Goal: Information Seeking & Learning: Understand process/instructions

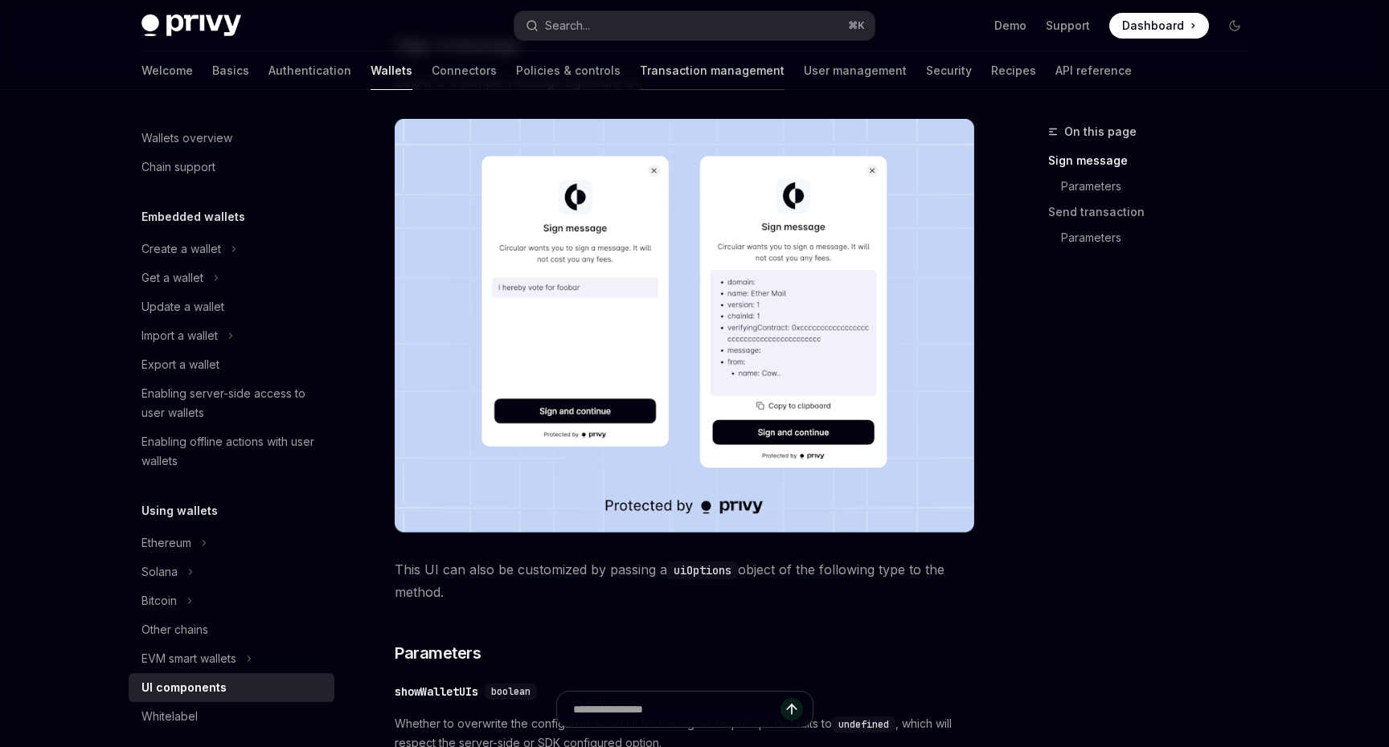
click at [640, 70] on link "Transaction management" at bounding box center [712, 70] width 145 height 39
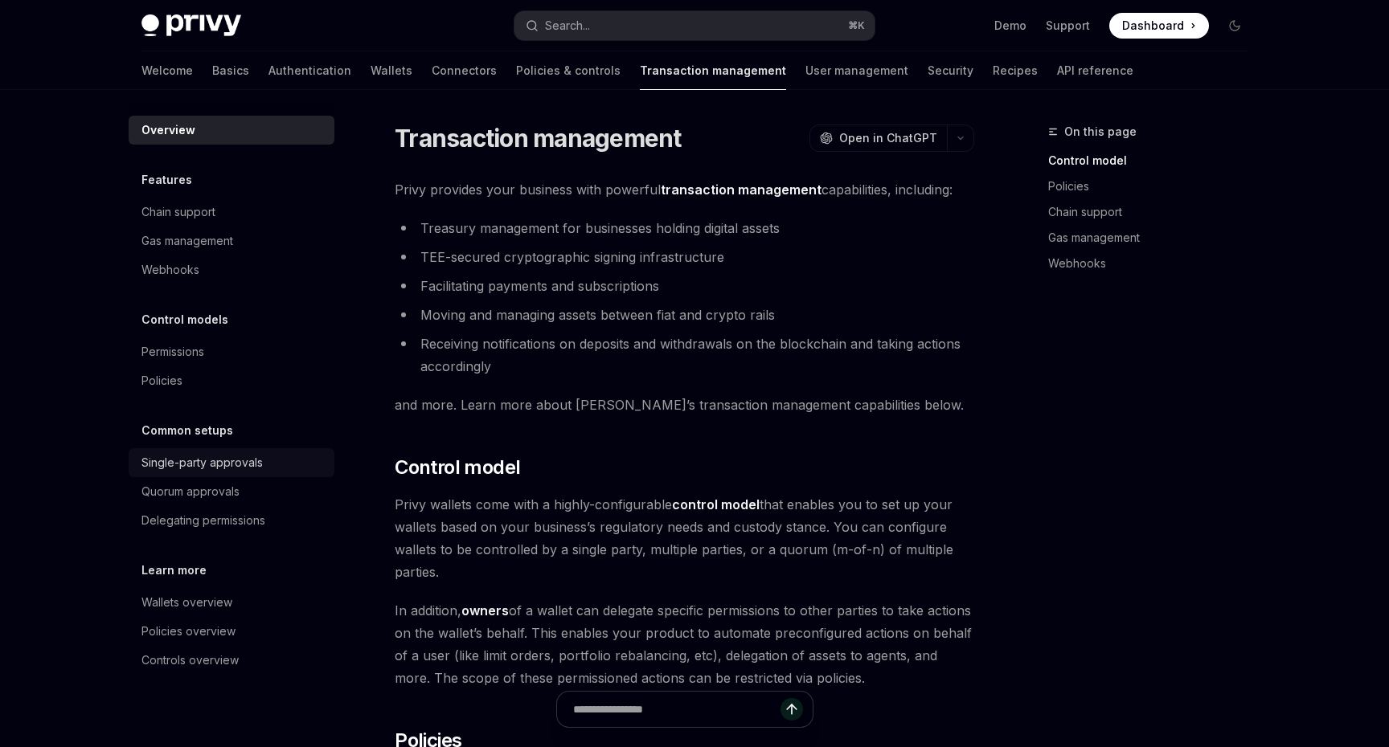
click at [246, 466] on div "Single-party approvals" at bounding box center [201, 462] width 121 height 19
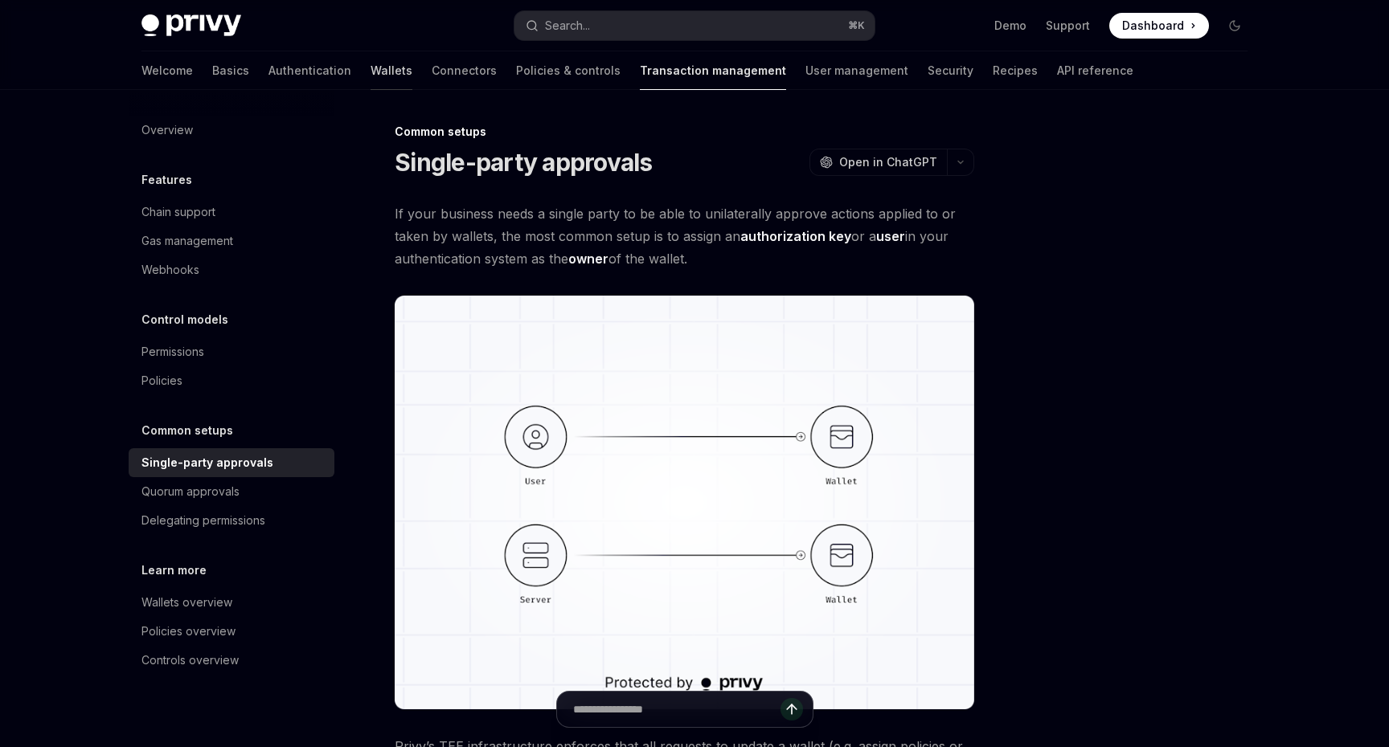
click at [371, 58] on link "Wallets" at bounding box center [392, 70] width 42 height 39
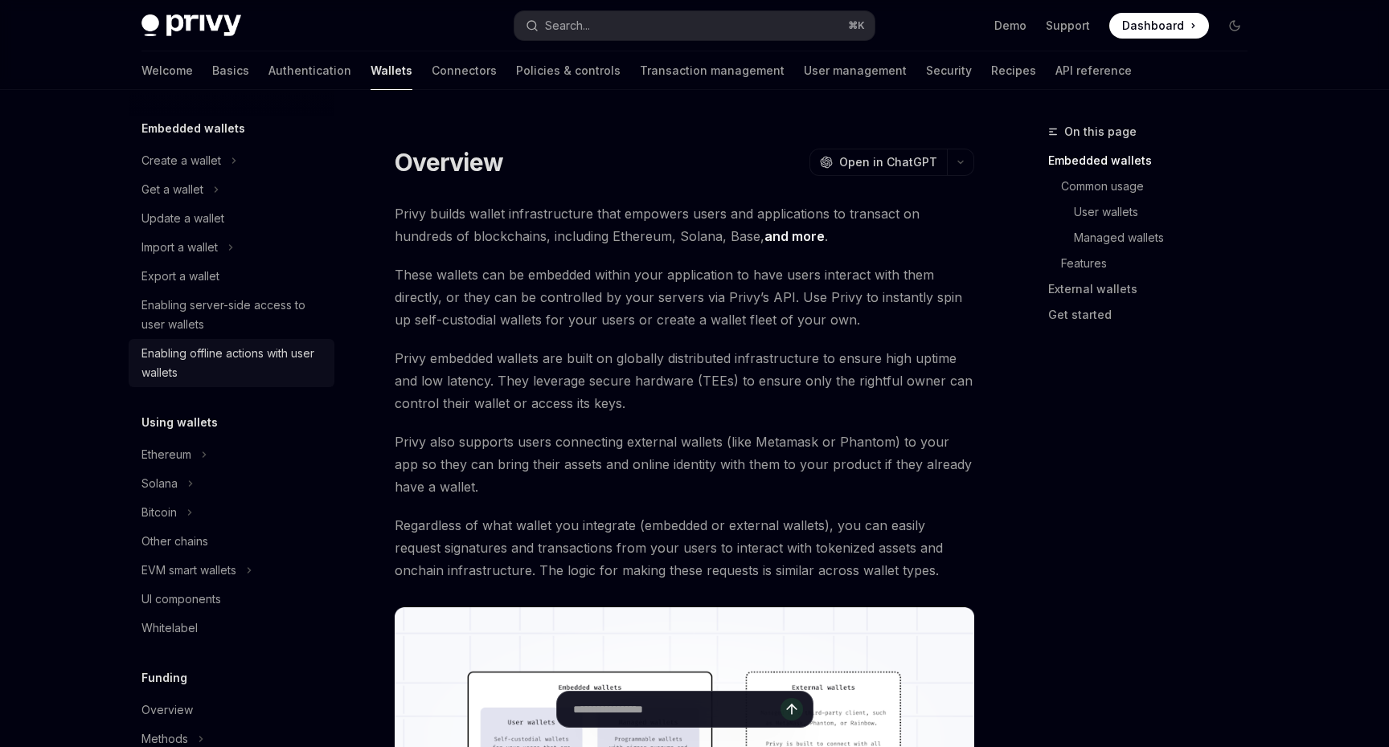
scroll to position [240, 0]
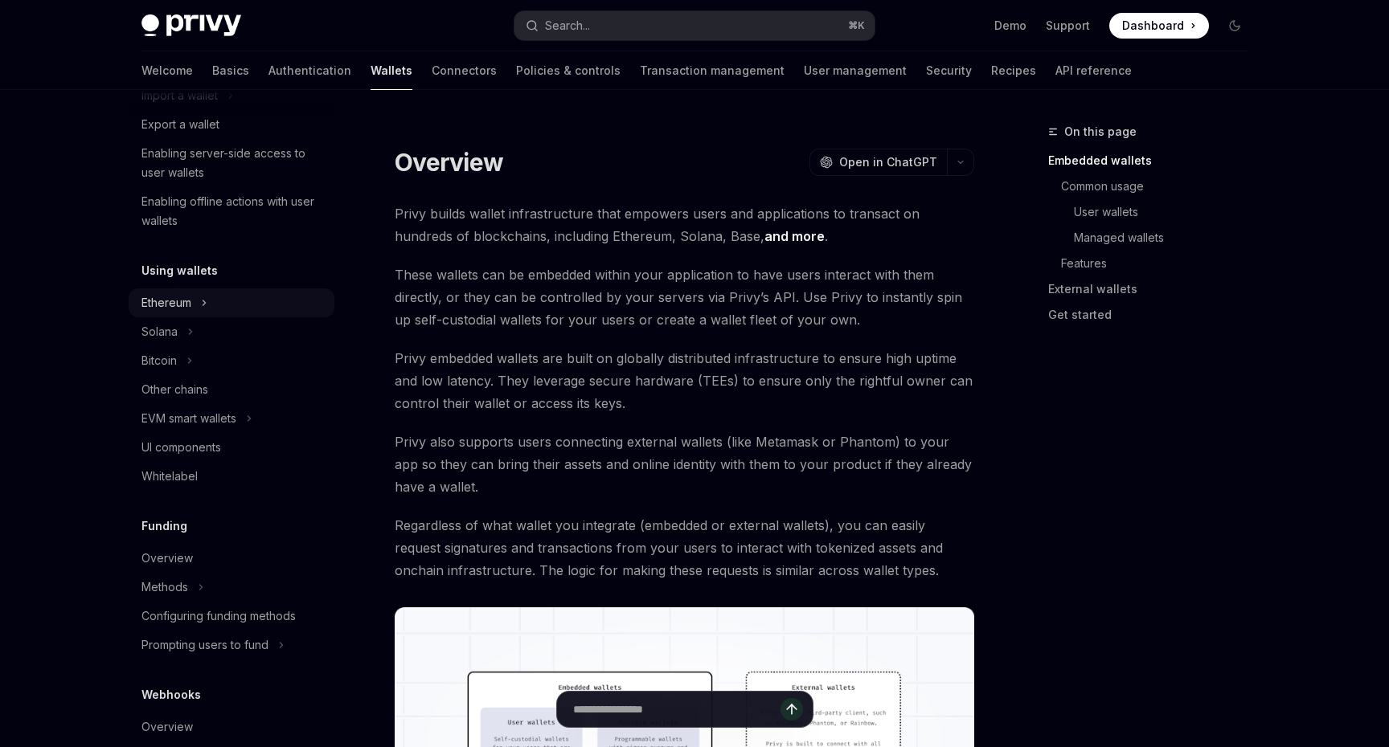
click at [255, 295] on div "Ethereum" at bounding box center [232, 303] width 206 height 29
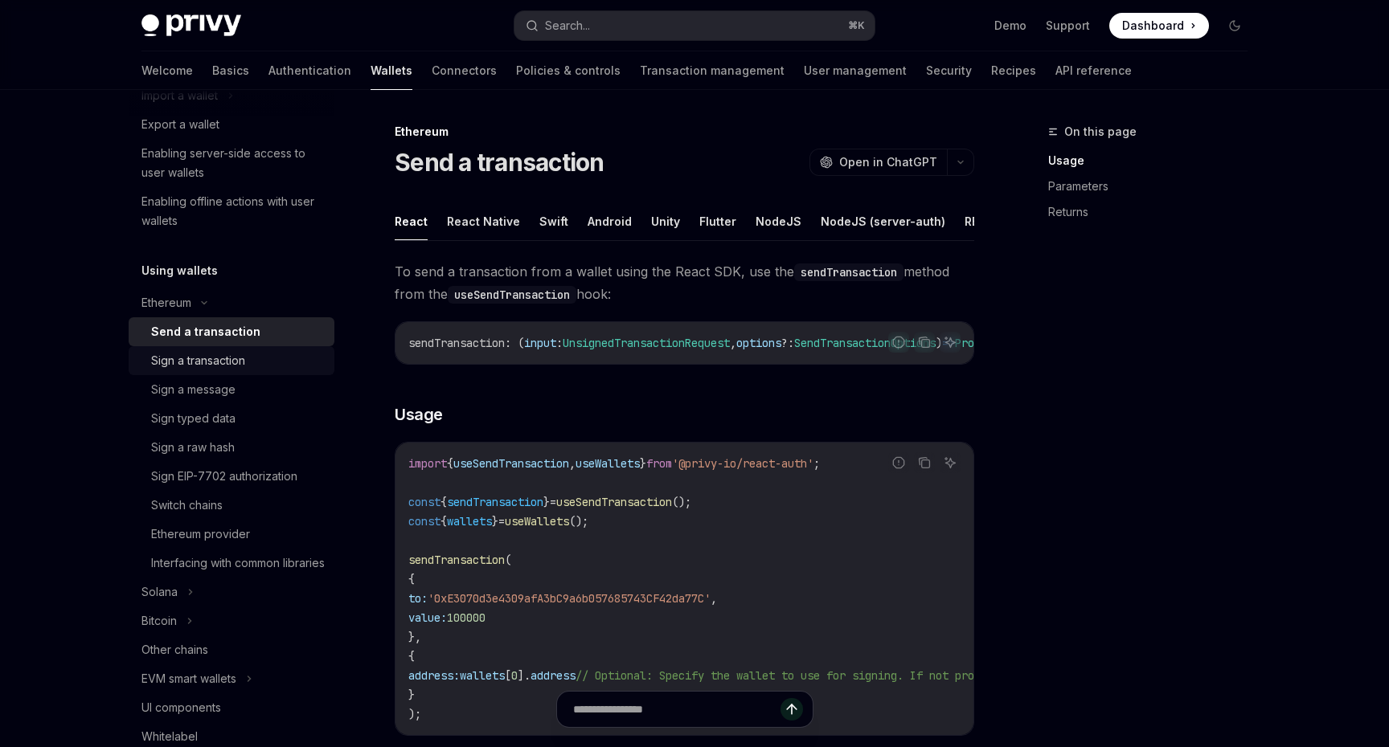
click at [264, 364] on div "Sign a transaction" at bounding box center [238, 360] width 174 height 19
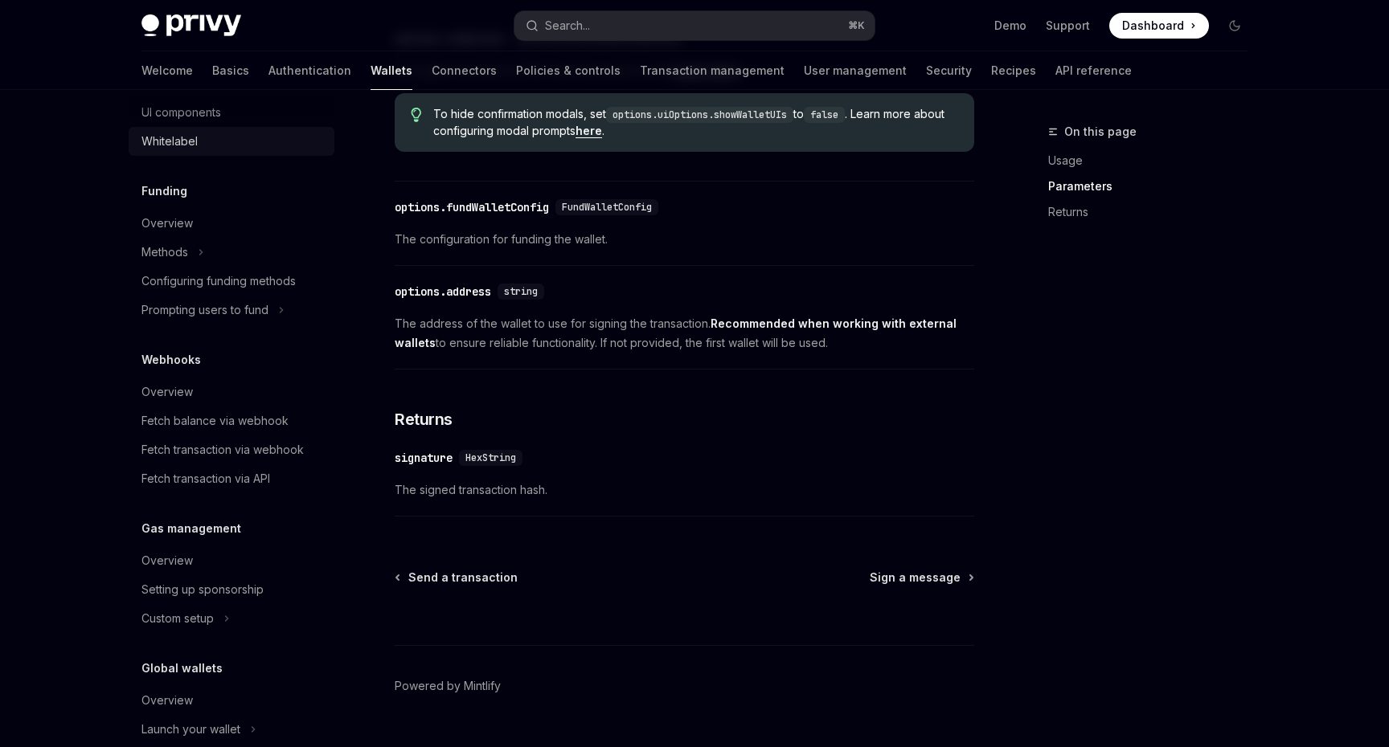
scroll to position [913, 0]
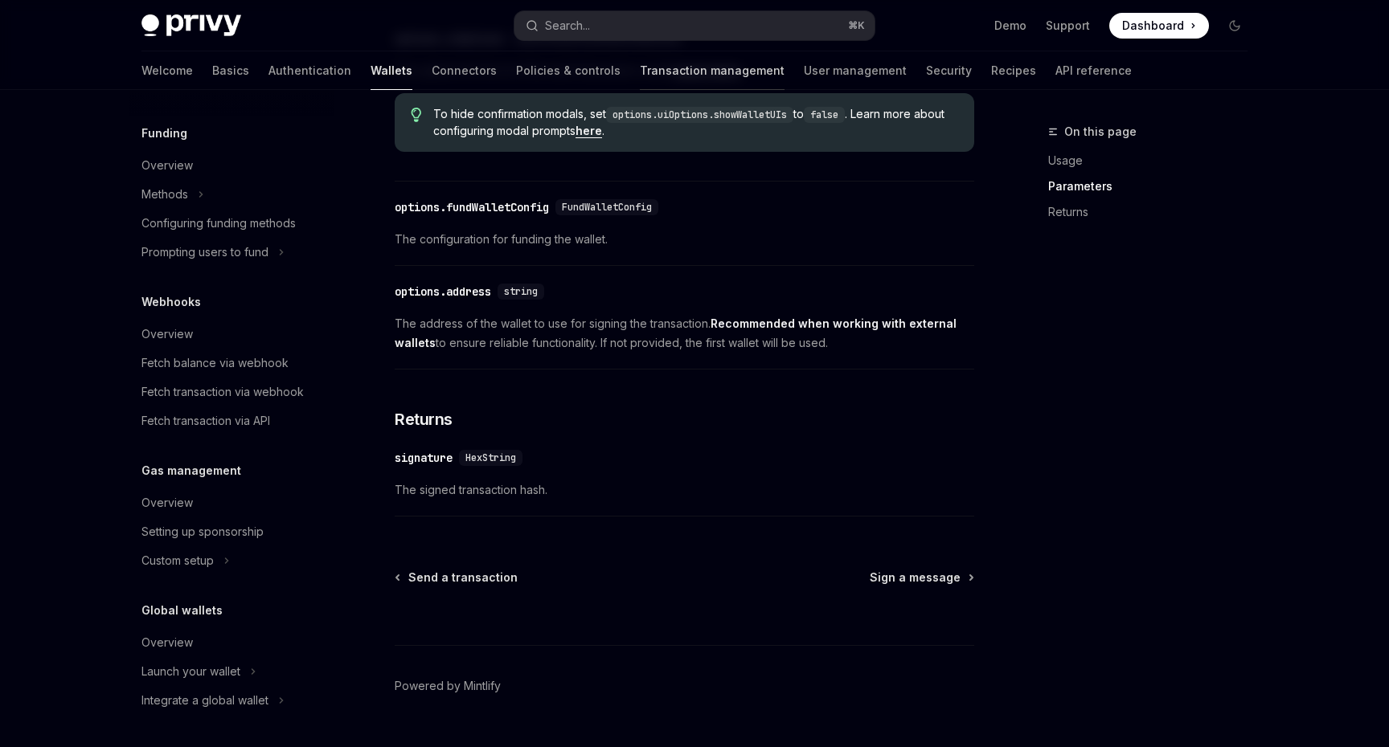
click at [640, 80] on link "Transaction management" at bounding box center [712, 70] width 145 height 39
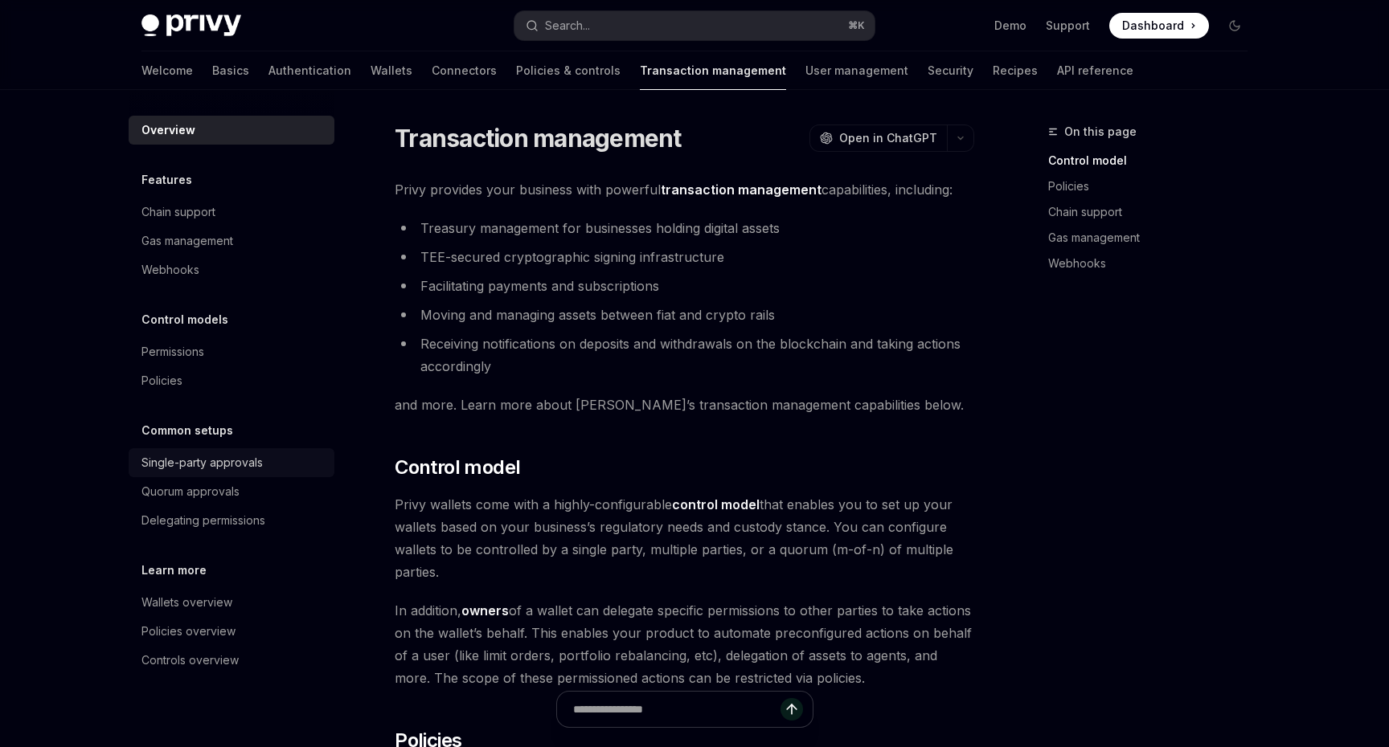
click at [251, 466] on div "Single-party approvals" at bounding box center [201, 462] width 121 height 19
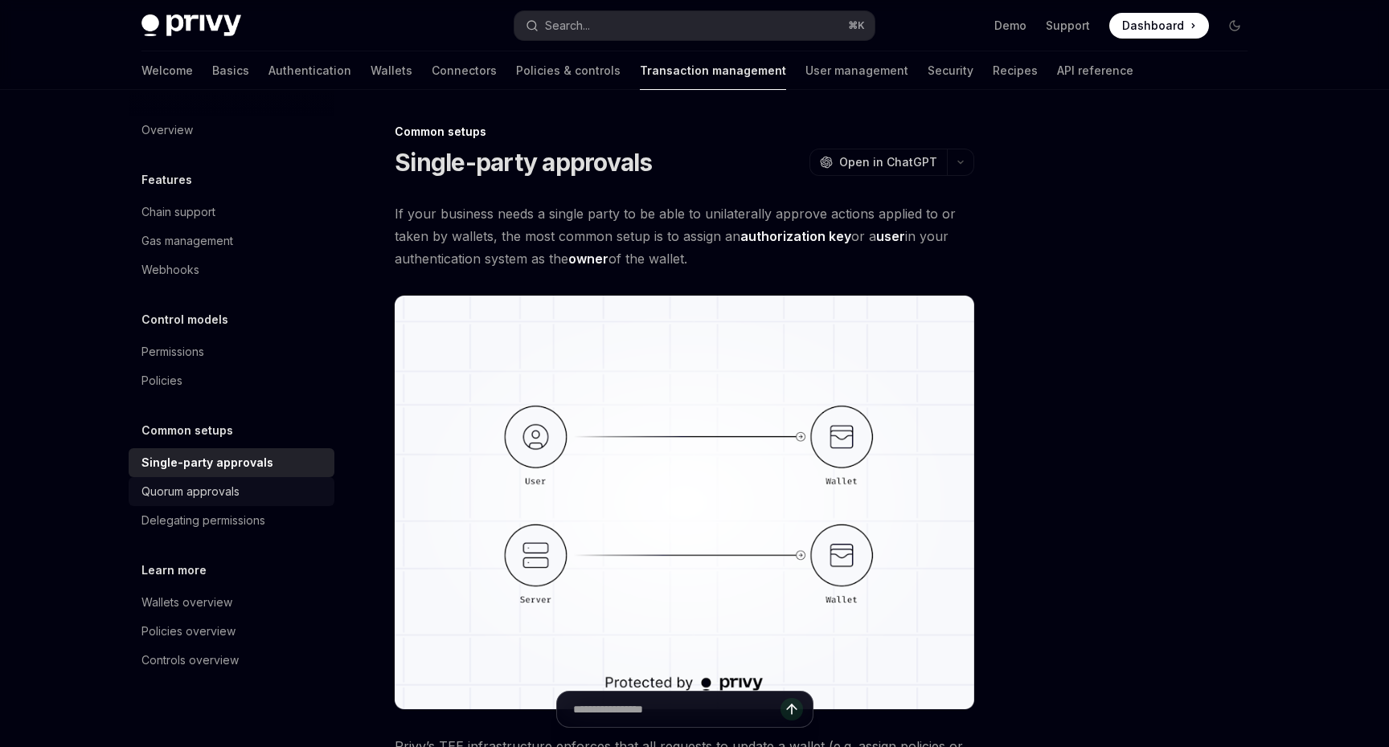
click at [230, 496] on div "Quorum approvals" at bounding box center [190, 491] width 98 height 19
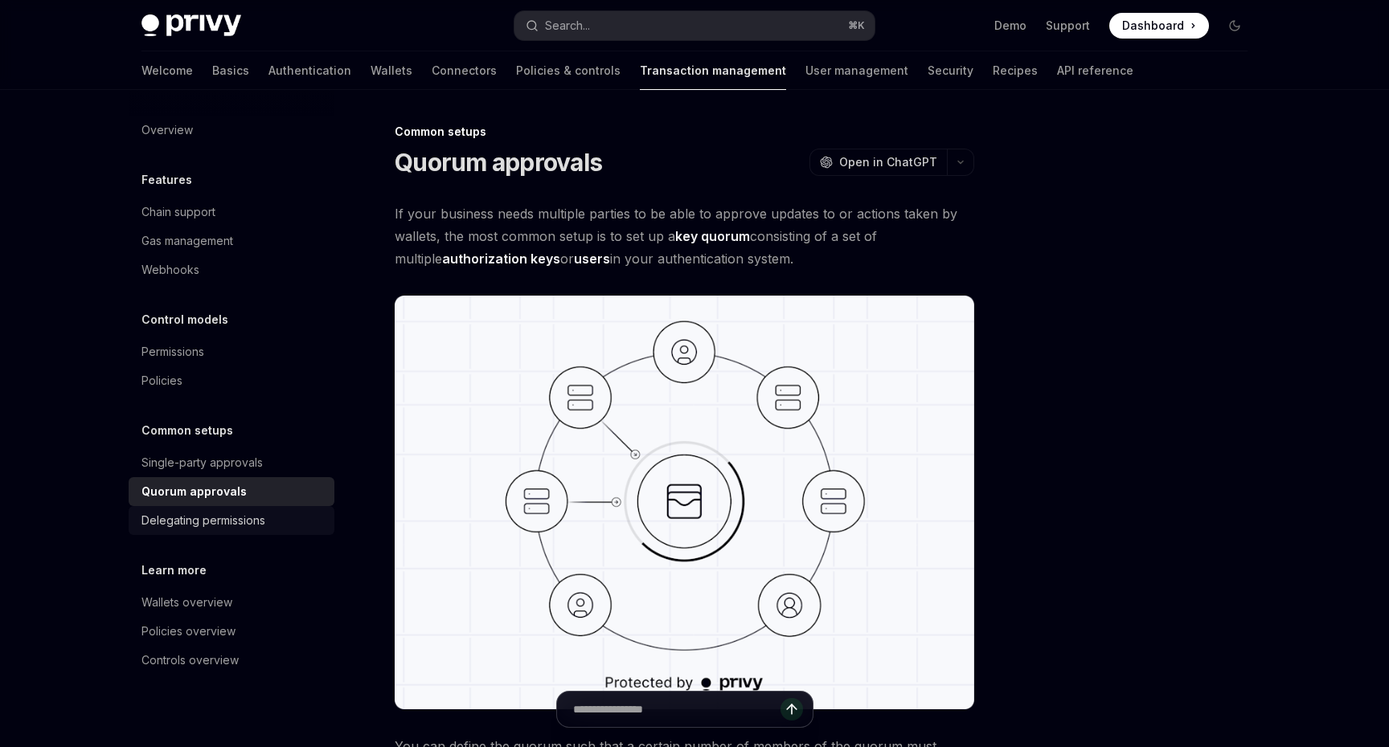
click at [230, 523] on div "Delegating permissions" at bounding box center [203, 520] width 124 height 19
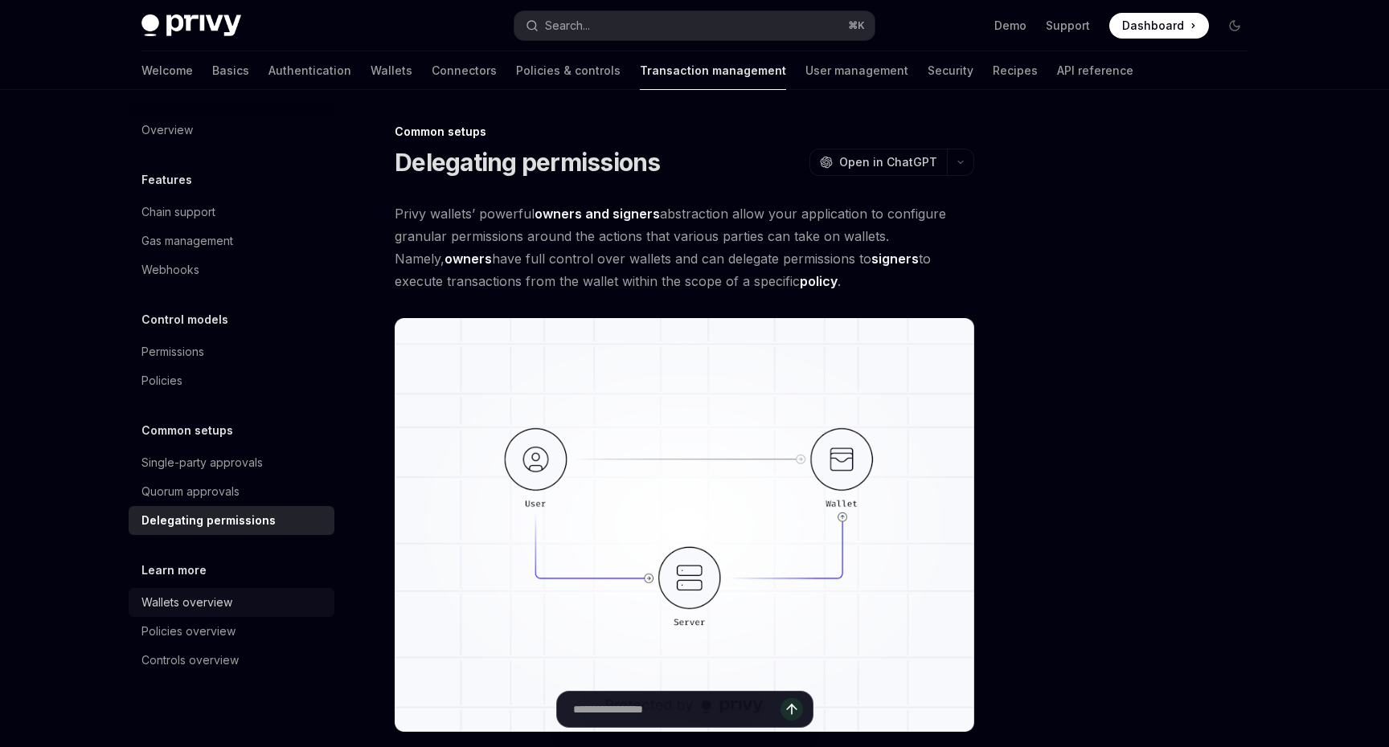
click at [208, 612] on div "Wallets overview" at bounding box center [186, 602] width 91 height 19
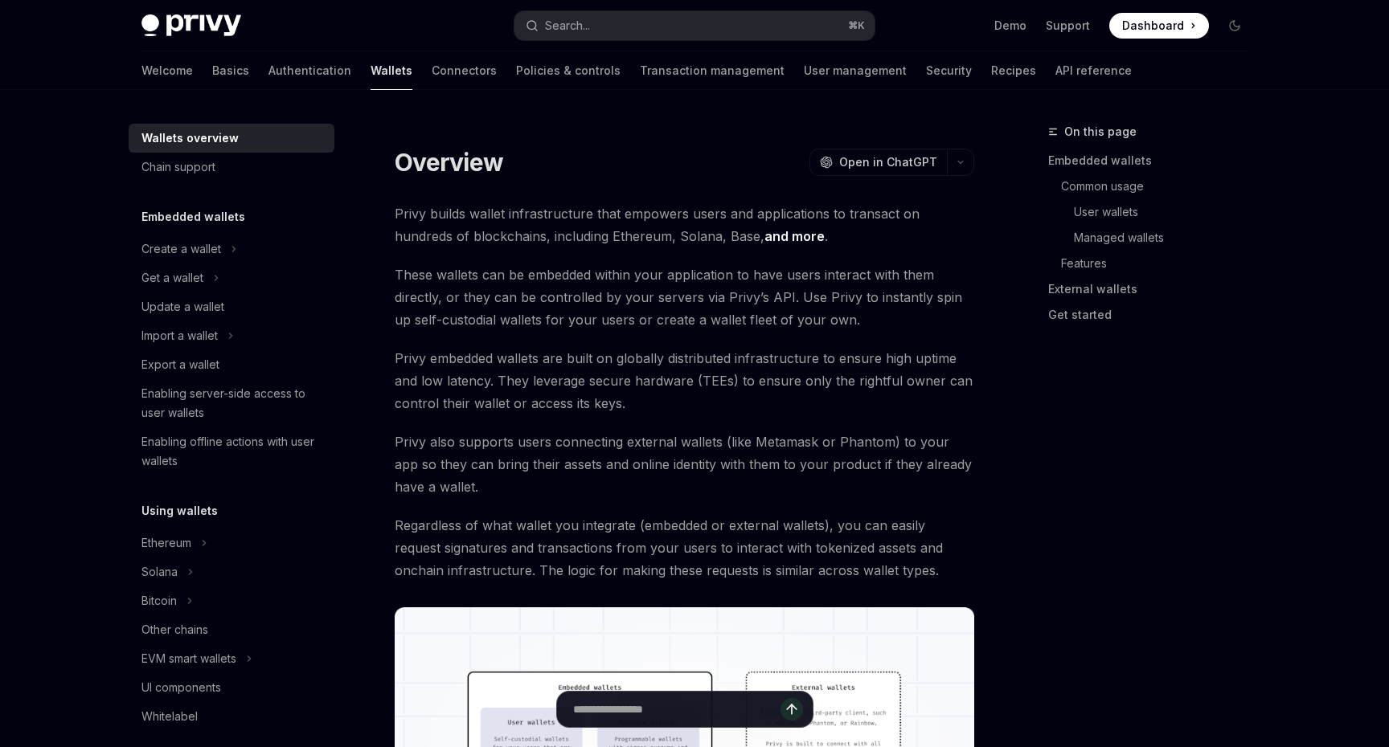
type textarea "*"
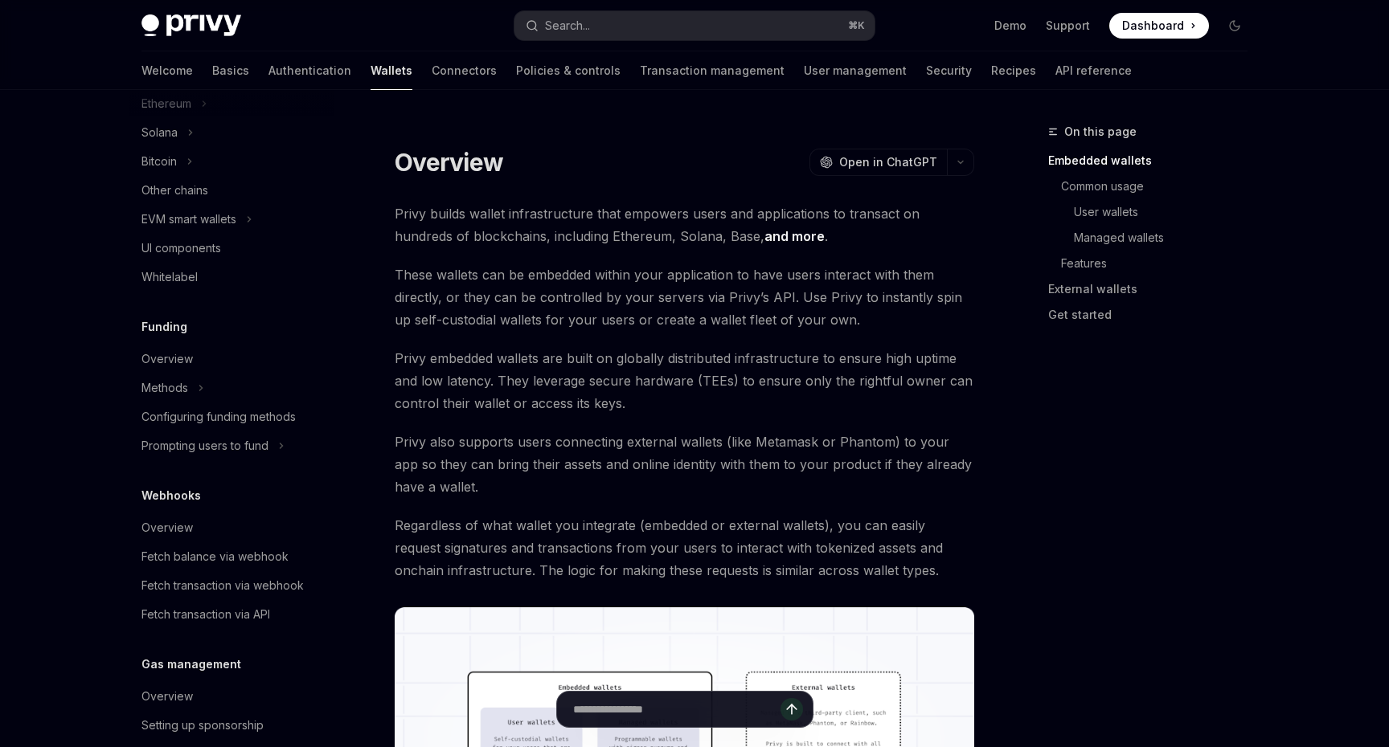
scroll to position [389, 0]
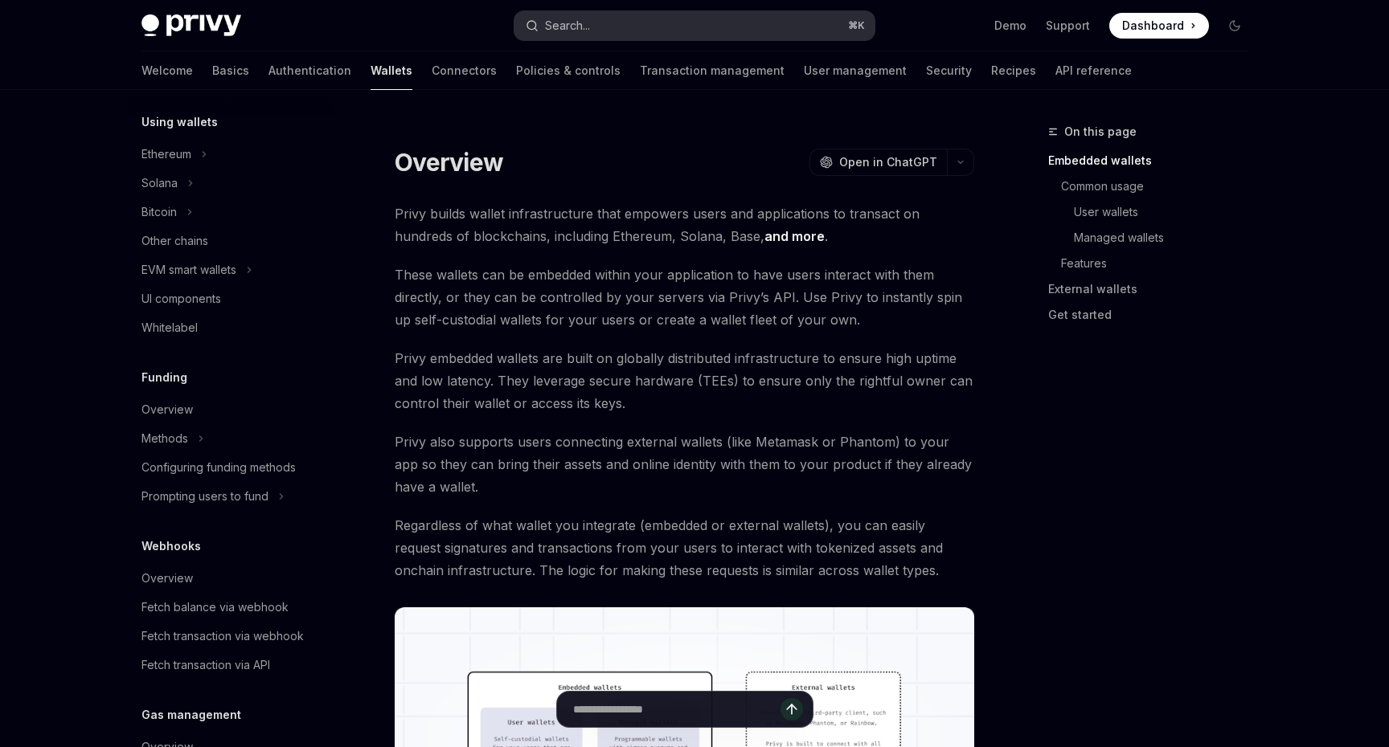
click at [641, 25] on button "Search... ⌘ K" at bounding box center [694, 25] width 360 height 29
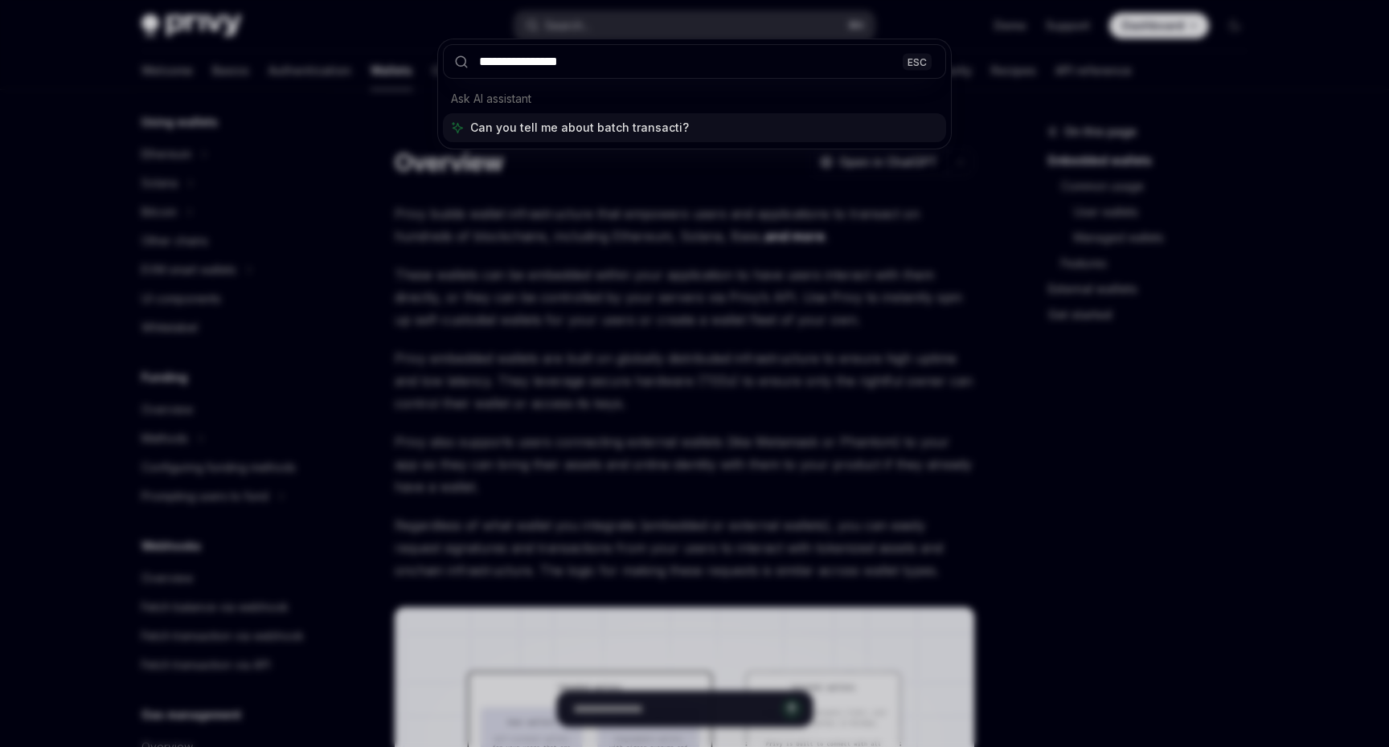
type input "**********"
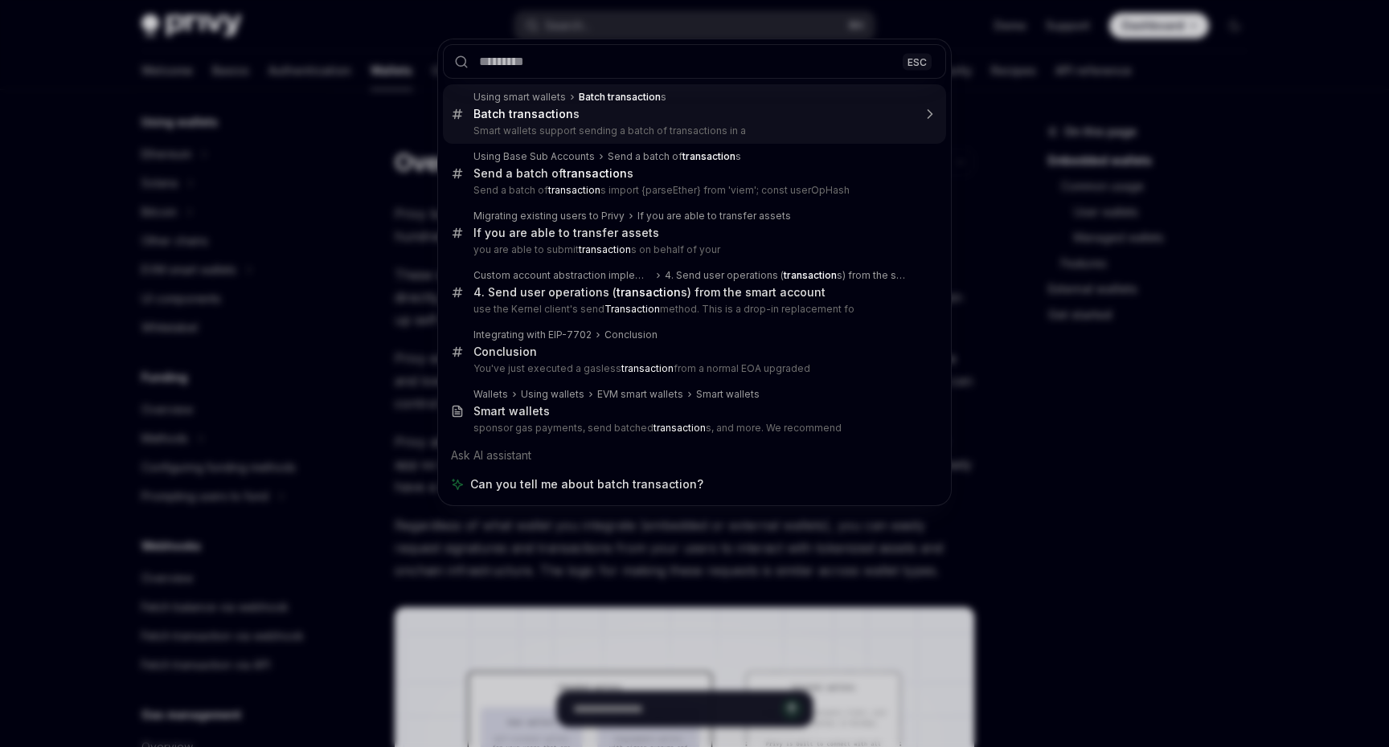
type textarea "*"
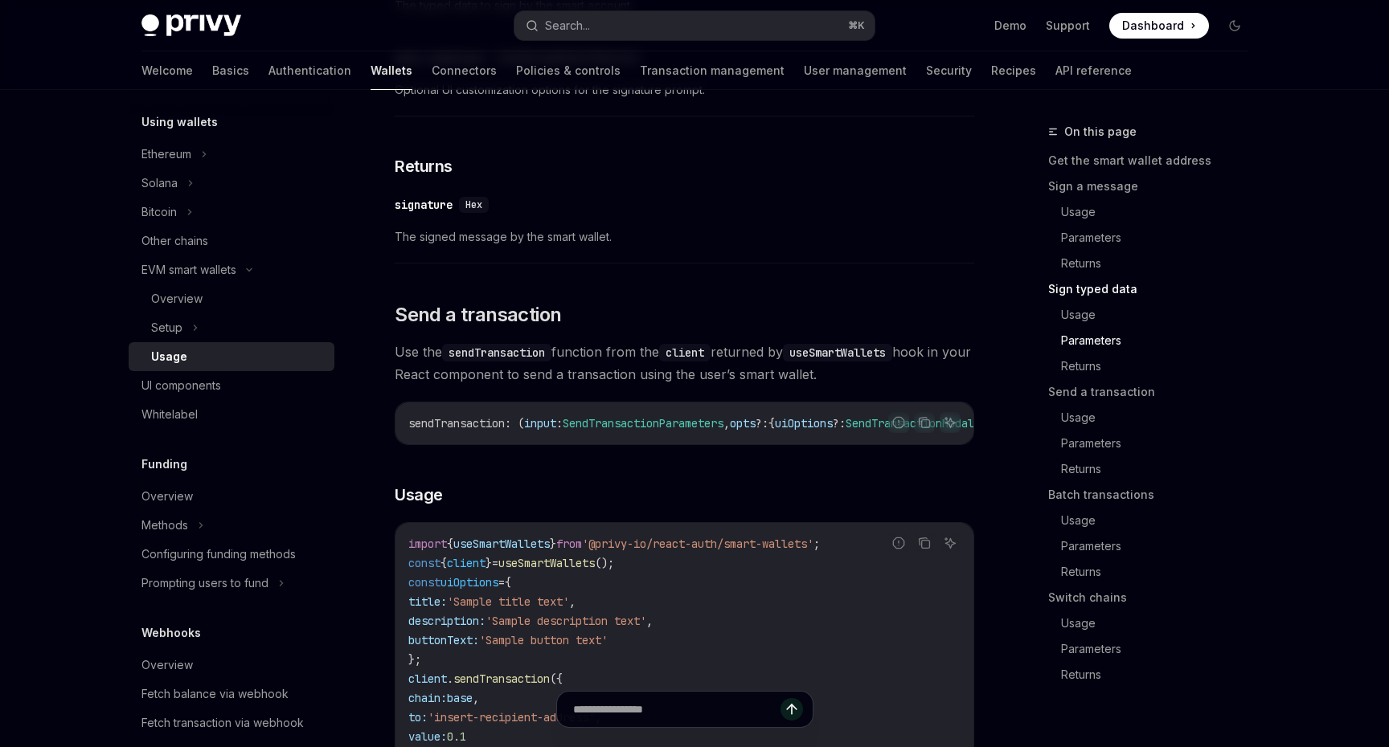
scroll to position [2465, 0]
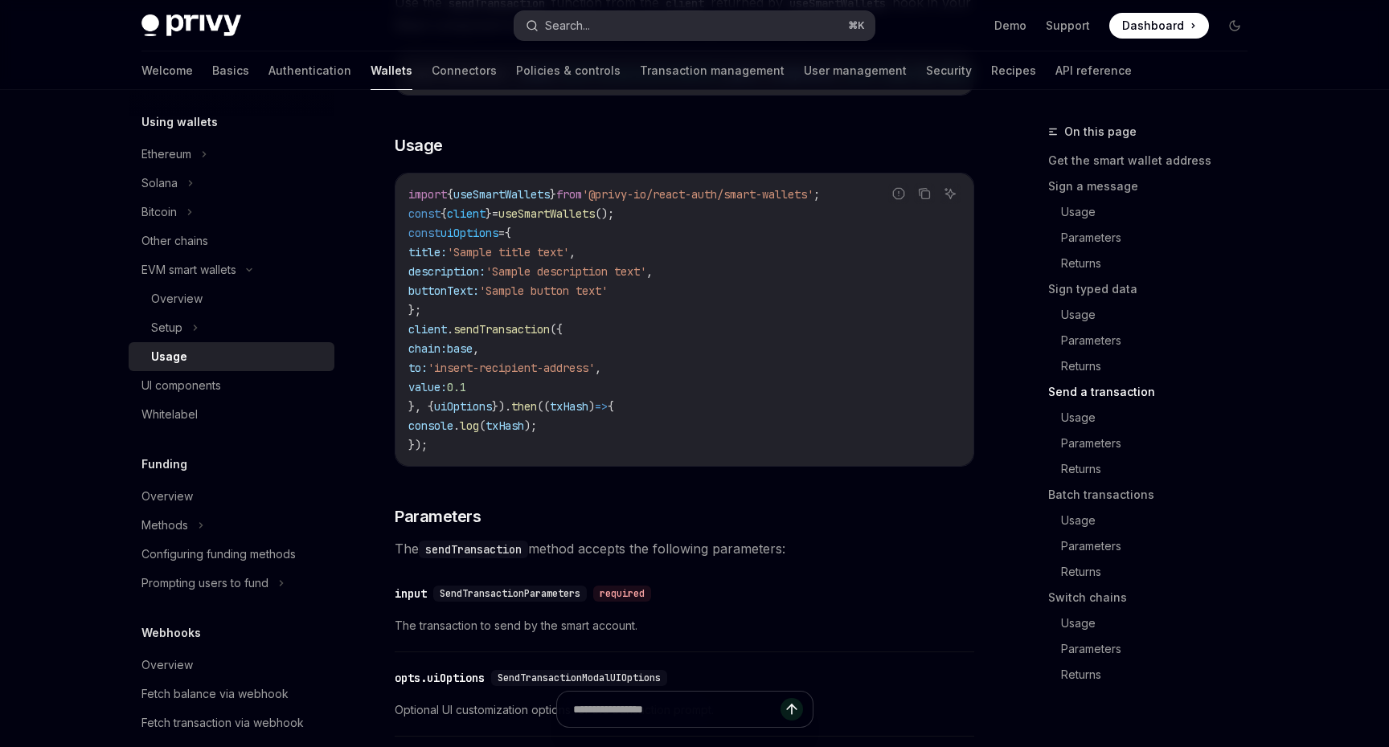
click at [727, 27] on button "Search... ⌘ K" at bounding box center [694, 25] width 360 height 29
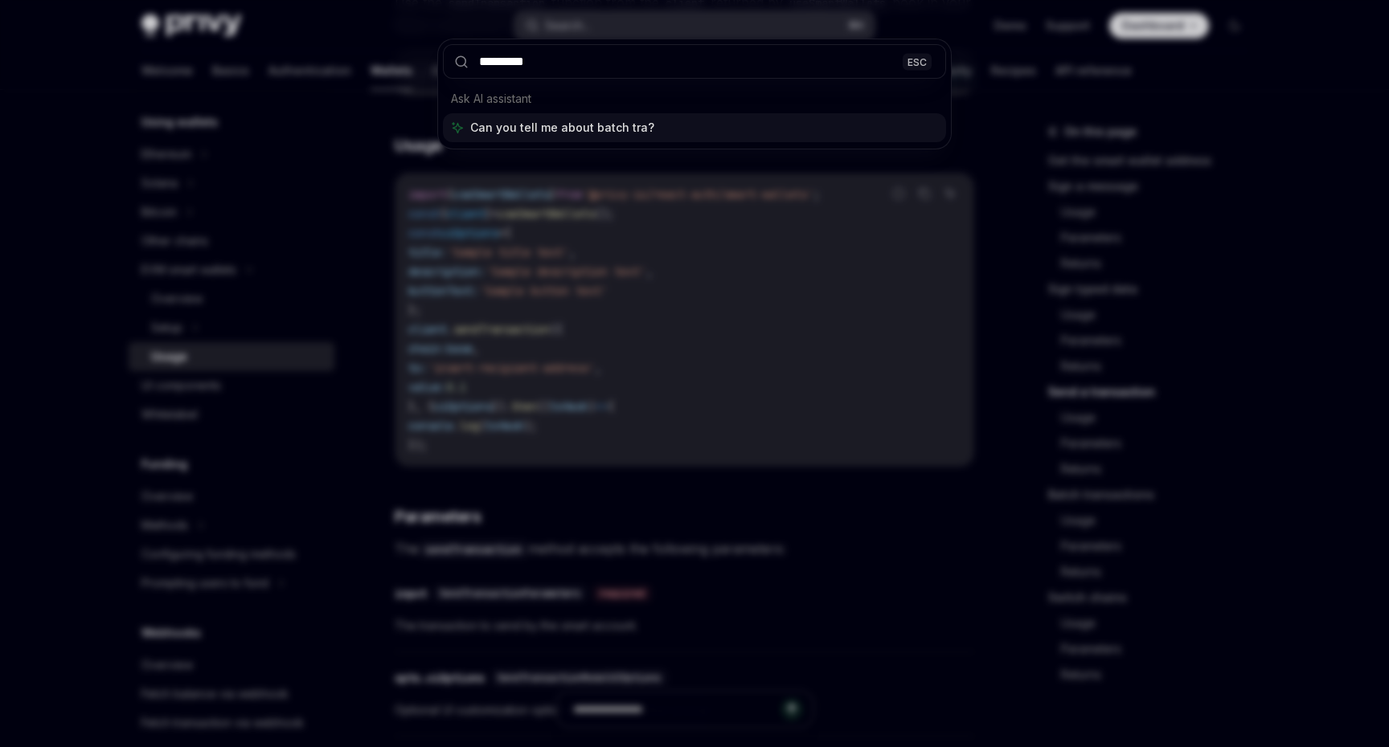
type input "**********"
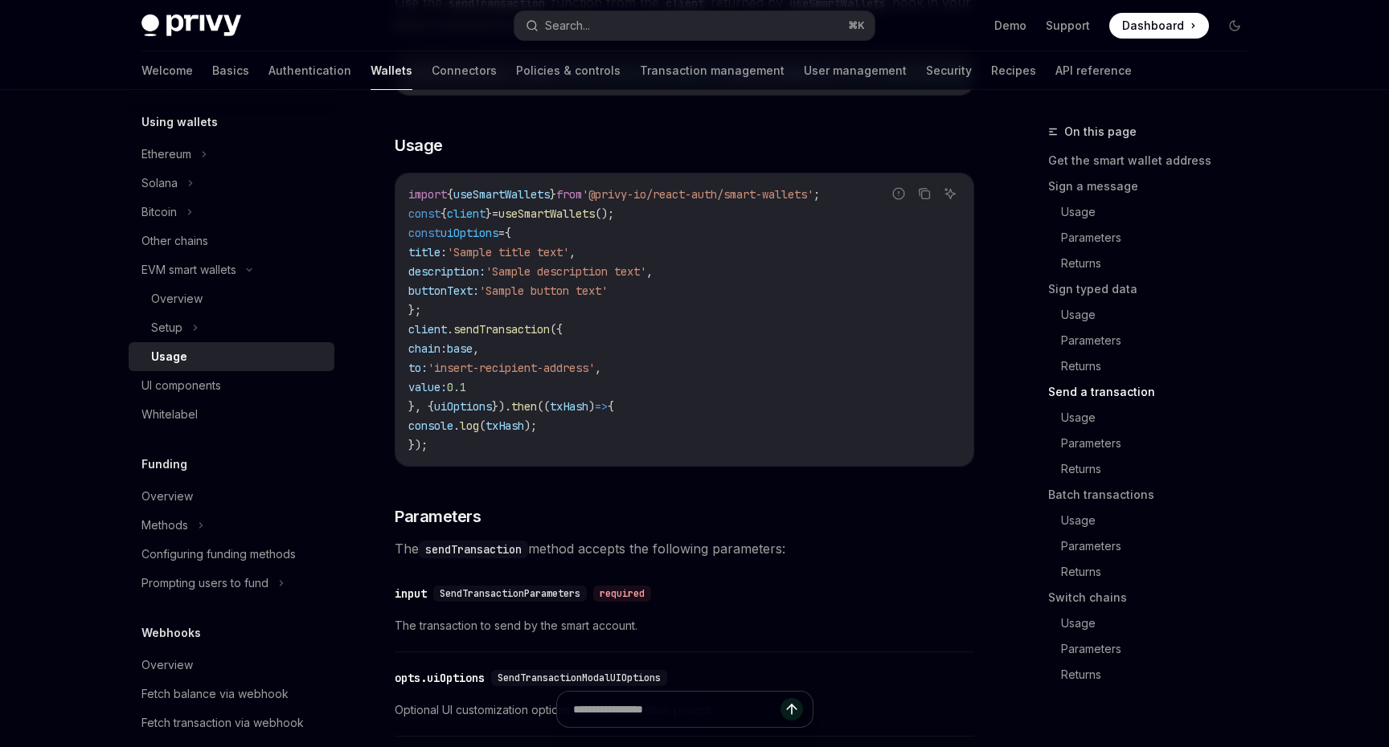
type textarea "*"
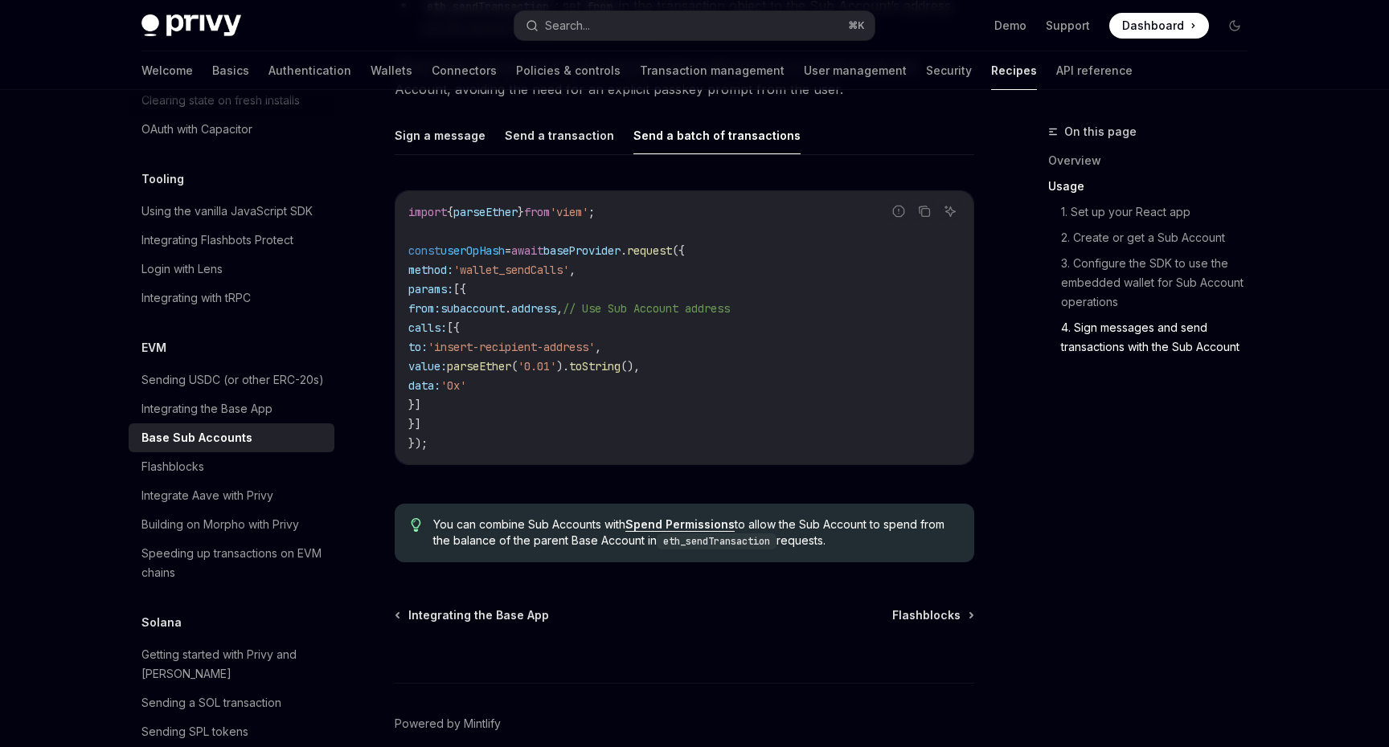
scroll to position [3672, 0]
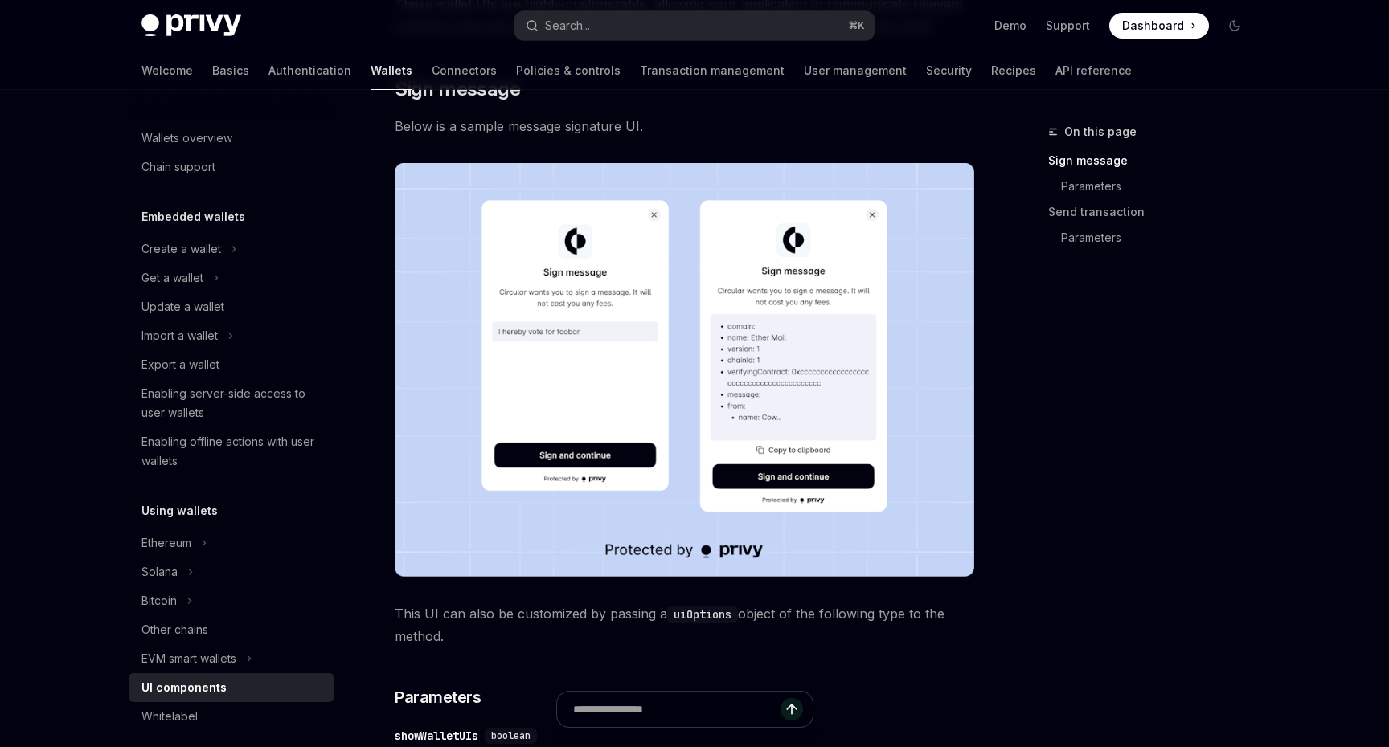
scroll to position [226, 0]
